Goal: Task Accomplishment & Management: Use online tool/utility

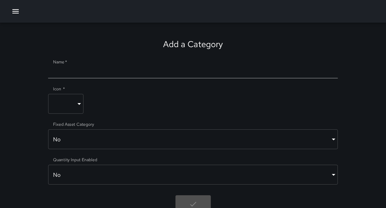
click at [14, 11] on icon "button" at bounding box center [15, 11] width 9 height 9
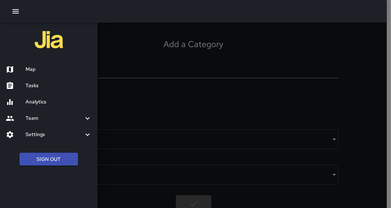
click at [36, 89] on h6 "Tasks" at bounding box center [59, 86] width 66 height 8
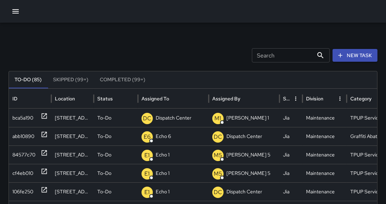
click at [16, 15] on icon "button" at bounding box center [15, 11] width 9 height 9
click at [19, 13] on icon "button" at bounding box center [15, 11] width 9 height 9
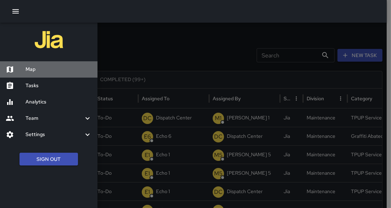
drag, startPoint x: 28, startPoint y: 70, endPoint x: 106, endPoint y: 73, distance: 77.6
click at [28, 70] on h6 "Map" at bounding box center [59, 70] width 66 height 8
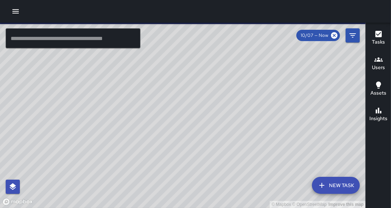
drag, startPoint x: 235, startPoint y: 126, endPoint x: 235, endPoint y: 131, distance: 4.3
click at [235, 131] on div "© Mapbox © OpenStreetMap Improve this map" at bounding box center [182, 115] width 365 height 185
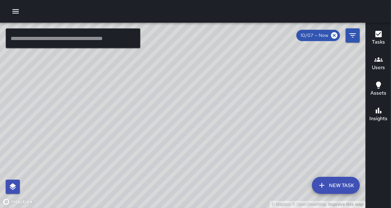
drag, startPoint x: 217, startPoint y: 113, endPoint x: 241, endPoint y: 100, distance: 27.2
click at [241, 100] on div "© Mapbox © OpenStreetMap Improve this map" at bounding box center [182, 115] width 365 height 185
drag, startPoint x: 190, startPoint y: 79, endPoint x: 197, endPoint y: 80, distance: 7.9
click at [197, 80] on div "© Mapbox © OpenStreetMap Improve this map" at bounding box center [182, 115] width 365 height 185
click at [14, 12] on icon "button" at bounding box center [15, 11] width 9 height 9
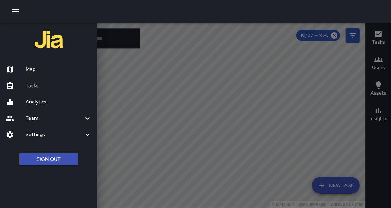
click at [39, 89] on h6 "Tasks" at bounding box center [59, 86] width 66 height 8
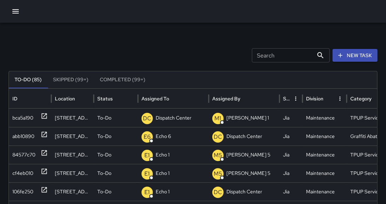
drag, startPoint x: 377, startPoint y: 119, endPoint x: 377, endPoint y: 123, distance: 4.6
click at [185, 123] on p "Dispatch Center" at bounding box center [174, 118] width 36 height 18
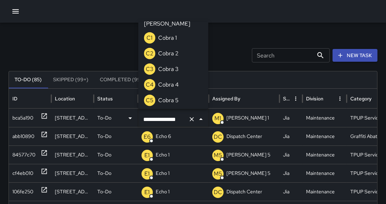
click at [184, 123] on input "**********" at bounding box center [164, 118] width 44 height 13
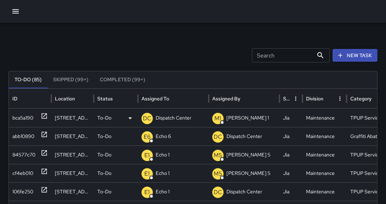
click at [184, 123] on p "Dispatch Center" at bounding box center [174, 118] width 36 height 18
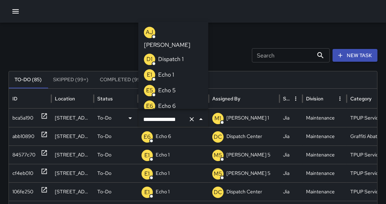
click at [184, 123] on input "**********" at bounding box center [164, 118] width 44 height 13
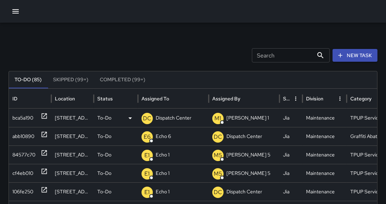
click at [168, 120] on p "Dispatch Center" at bounding box center [174, 118] width 36 height 18
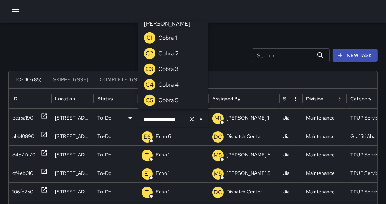
click at [163, 119] on input "**********" at bounding box center [164, 118] width 44 height 13
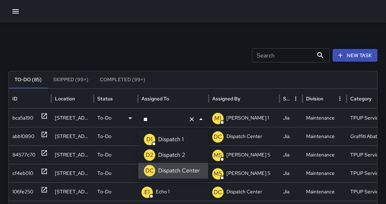
type input "*"
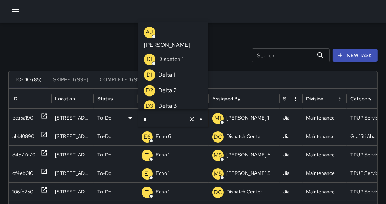
scroll to position [34, 0]
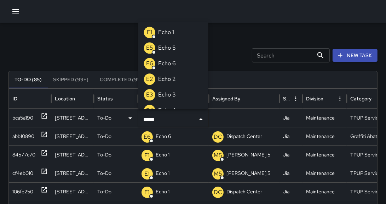
type input "******"
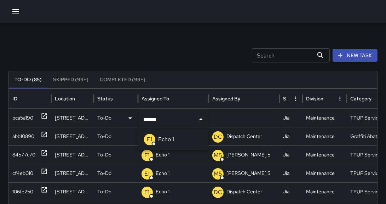
click at [174, 145] on li "E1 Echo 1" at bounding box center [174, 139] width 70 height 16
click at [45, 134] on icon at bounding box center [44, 134] width 5 height 5
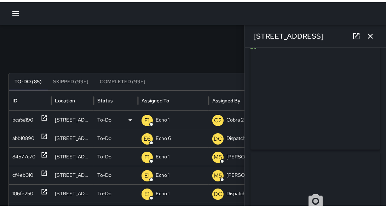
scroll to position [0, 0]
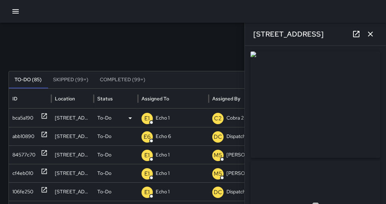
click at [11, 11] on icon "button" at bounding box center [15, 11] width 9 height 9
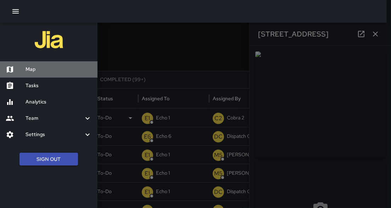
click at [30, 72] on h6 "Map" at bounding box center [59, 70] width 66 height 8
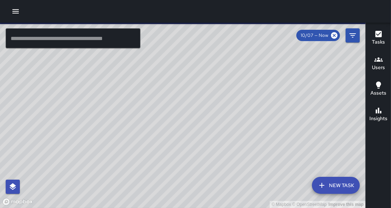
drag, startPoint x: 232, startPoint y: 119, endPoint x: 249, endPoint y: 108, distance: 20.6
click at [249, 108] on div "© Mapbox © OpenStreetMap Improve this map" at bounding box center [182, 115] width 365 height 185
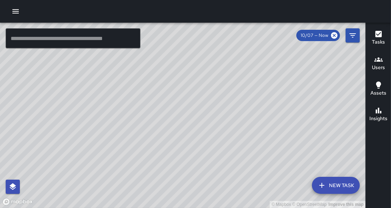
drag, startPoint x: 228, startPoint y: 78, endPoint x: 252, endPoint y: 153, distance: 79.4
click at [252, 153] on div "© Mapbox © OpenStreetMap Improve this map" at bounding box center [182, 115] width 365 height 185
click at [11, 12] on icon "button" at bounding box center [15, 11] width 9 height 9
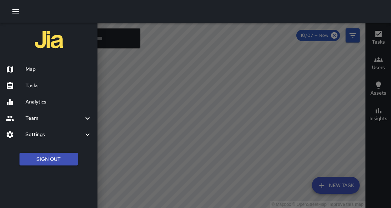
click at [36, 86] on h6 "Tasks" at bounding box center [59, 86] width 66 height 8
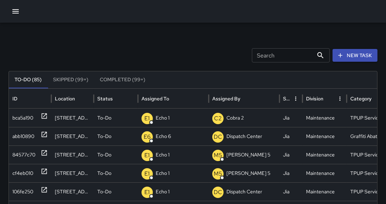
click at [17, 11] on icon "button" at bounding box center [15, 11] width 6 height 4
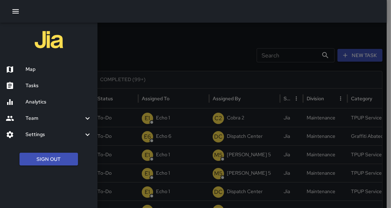
click at [48, 103] on h6 "Analytics" at bounding box center [59, 102] width 66 height 8
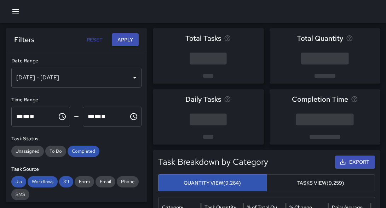
click at [103, 78] on div "Oct 01, 2025 - Oct 07, 2025" at bounding box center [76, 78] width 130 height 20
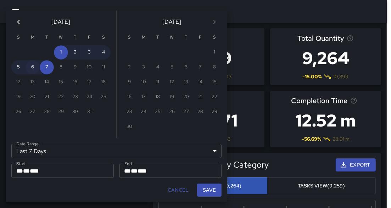
click at [34, 70] on button "6" at bounding box center [33, 67] width 14 height 14
type input "******"
type input "**********"
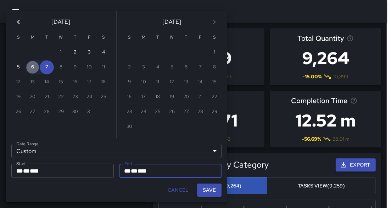
click at [34, 70] on button "6" at bounding box center [33, 67] width 14 height 14
type input "**********"
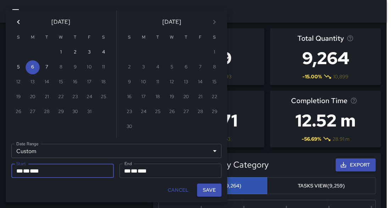
click at [208, 192] on button "Save" at bounding box center [209, 189] width 24 height 13
type input "**********"
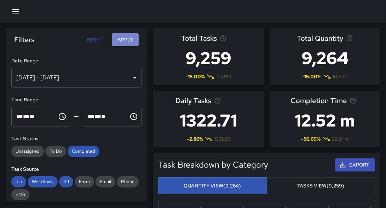
click at [124, 42] on button "Apply" at bounding box center [125, 39] width 27 height 13
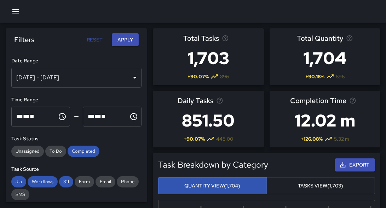
click at [128, 41] on button "Apply" at bounding box center [125, 39] width 27 height 13
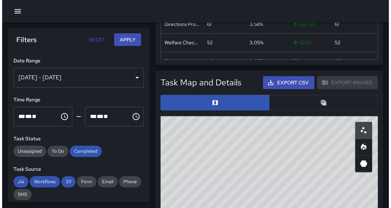
scroll to position [394, 0]
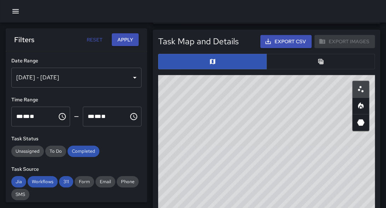
click at [295, 41] on button "Export CSV" at bounding box center [286, 41] width 51 height 13
click at [15, 12] on icon "button" at bounding box center [15, 11] width 9 height 9
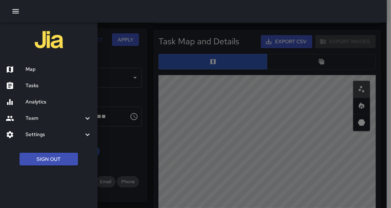
click at [33, 67] on h6 "Map" at bounding box center [59, 70] width 66 height 8
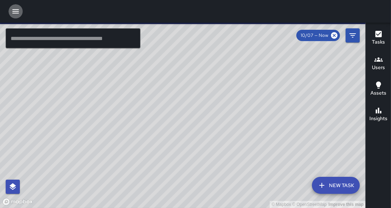
click at [17, 11] on icon "button" at bounding box center [15, 11] width 6 height 4
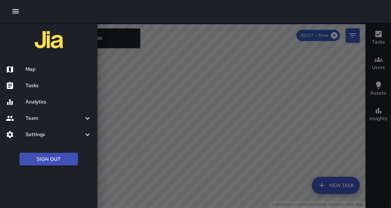
click at [40, 102] on h6 "Analytics" at bounding box center [59, 102] width 66 height 8
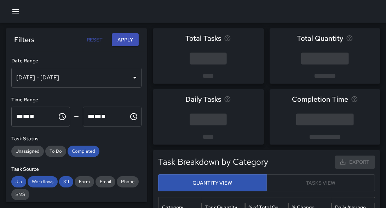
click at [18, 13] on icon "button" at bounding box center [15, 11] width 6 height 4
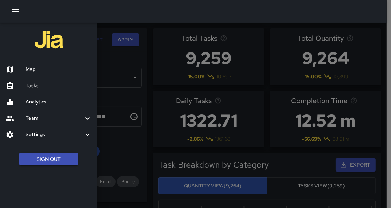
click at [37, 87] on h6 "Tasks" at bounding box center [59, 86] width 66 height 8
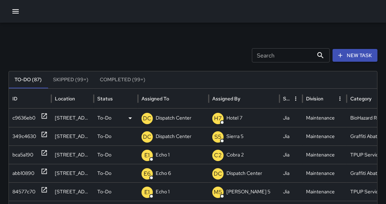
click at [45, 115] on icon at bounding box center [44, 115] width 7 height 7
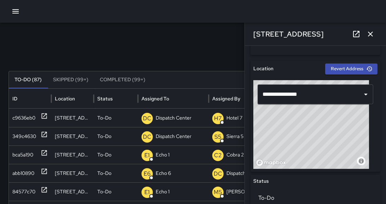
scroll to position [230, 0]
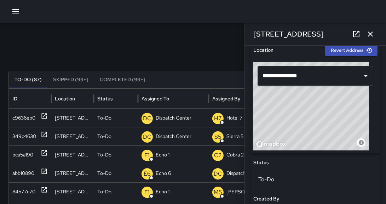
click at [349, 108] on div "© Mapbox © OpenStreetMap Improve this map" at bounding box center [312, 106] width 116 height 89
click at [352, 36] on icon at bounding box center [356, 34] width 9 height 9
click at [367, 35] on icon "button" at bounding box center [371, 34] width 9 height 9
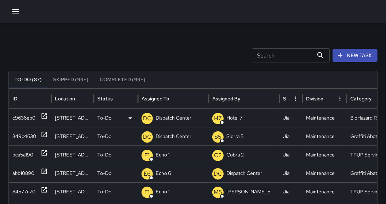
click at [45, 116] on icon at bounding box center [44, 115] width 7 height 7
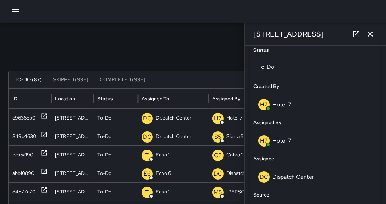
scroll to position [345, 0]
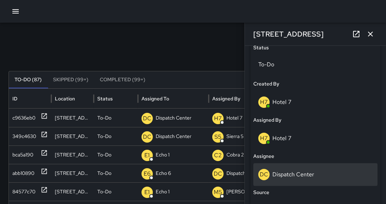
click at [294, 175] on p "Dispatch Center" at bounding box center [294, 173] width 42 height 7
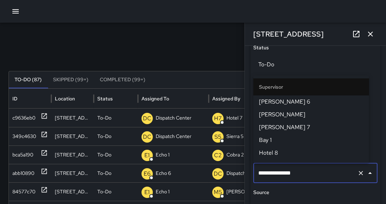
scroll to position [773, 0]
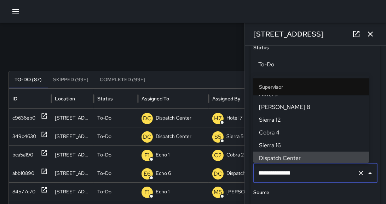
click at [294, 175] on input "**********" at bounding box center [306, 172] width 98 height 13
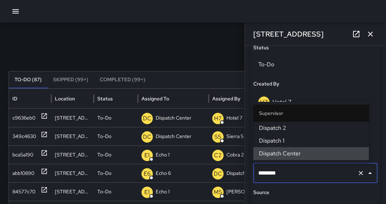
scroll to position [0, 0]
type input "*"
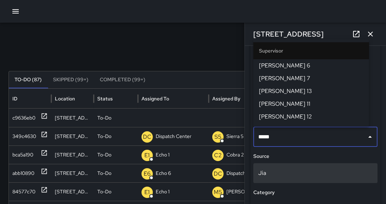
type input "******"
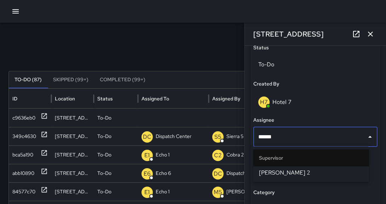
click at [273, 171] on span "[PERSON_NAME] 2" at bounding box center [311, 172] width 105 height 9
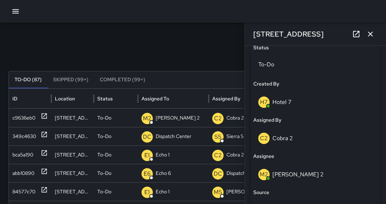
click at [210, 57] on div "Search Search New Task" at bounding box center [193, 55] width 369 height 14
click at [368, 35] on icon "button" at bounding box center [370, 34] width 5 height 5
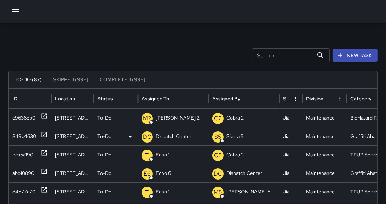
click at [46, 135] on icon at bounding box center [44, 134] width 5 height 5
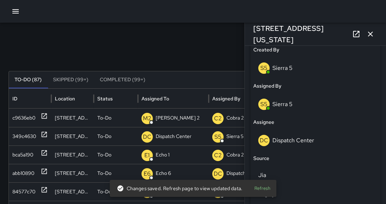
scroll to position [405, 0]
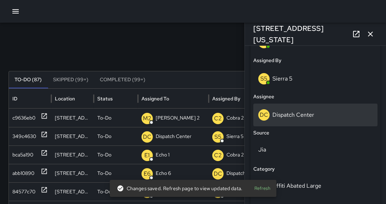
click at [296, 113] on p "Dispatch Center" at bounding box center [294, 114] width 42 height 7
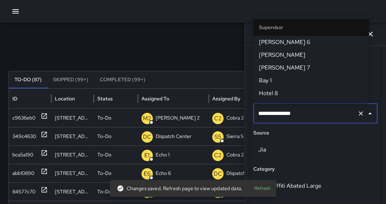
scroll to position [773, 0]
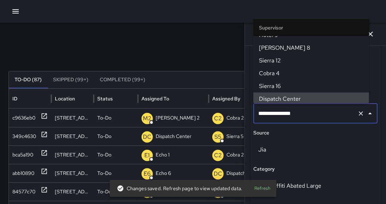
click at [296, 113] on input "**********" at bounding box center [306, 113] width 98 height 13
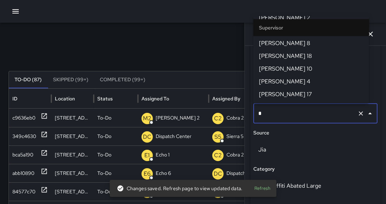
scroll to position [0, 0]
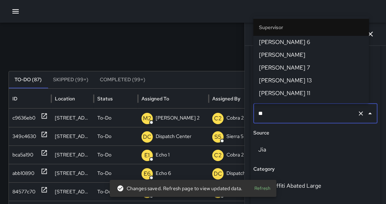
type input "*"
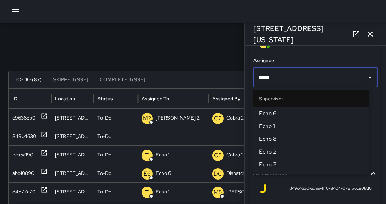
type input "******"
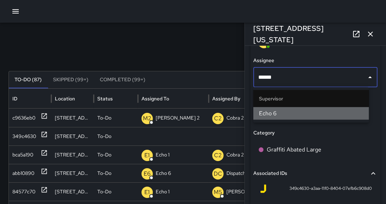
click at [279, 112] on span "Echo 6" at bounding box center [311, 113] width 105 height 9
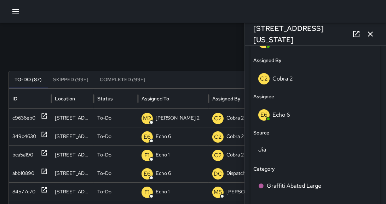
click at [355, 35] on icon at bounding box center [357, 34] width 6 height 6
click at [368, 34] on icon "button" at bounding box center [370, 34] width 5 height 5
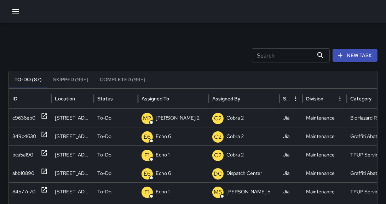
click at [16, 12] on icon "button" at bounding box center [15, 11] width 9 height 9
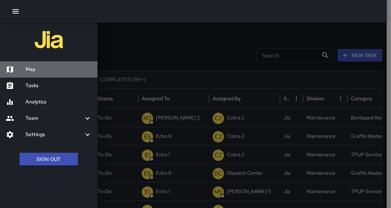
click at [43, 68] on h6 "Map" at bounding box center [59, 70] width 66 height 8
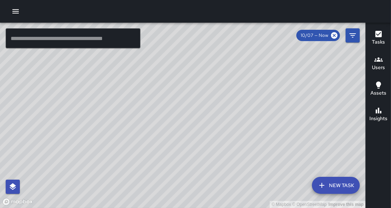
drag, startPoint x: 229, startPoint y: 127, endPoint x: 225, endPoint y: 109, distance: 18.5
click at [225, 109] on div "© Mapbox © OpenStreetMap Improve this map" at bounding box center [182, 115] width 365 height 185
drag, startPoint x: 179, startPoint y: 132, endPoint x: 172, endPoint y: 110, distance: 23.8
click at [172, 110] on div "© Mapbox © OpenStreetMap Improve this map" at bounding box center [182, 115] width 365 height 185
drag, startPoint x: 190, startPoint y: 116, endPoint x: 179, endPoint y: 128, distance: 15.8
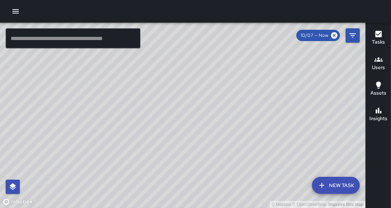
click at [179, 128] on div "© Mapbox © OpenStreetMap Improve this map" at bounding box center [182, 115] width 365 height 185
drag, startPoint x: 255, startPoint y: 80, endPoint x: 259, endPoint y: 85, distance: 6.3
click at [259, 85] on div "© Mapbox © OpenStreetMap Improve this map" at bounding box center [182, 115] width 365 height 185
drag, startPoint x: 265, startPoint y: 98, endPoint x: 285, endPoint y: 101, distance: 20.8
click at [285, 101] on div "© Mapbox © OpenStreetMap Improve this map" at bounding box center [182, 115] width 365 height 185
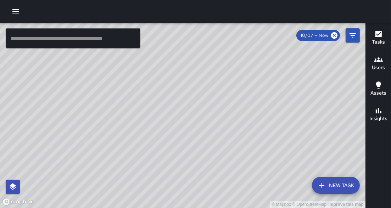
drag, startPoint x: 277, startPoint y: 69, endPoint x: 276, endPoint y: 99, distance: 29.8
click at [276, 99] on div "© Mapbox © OpenStreetMap Improve this map" at bounding box center [182, 115] width 365 height 185
